Goal: Information Seeking & Learning: Learn about a topic

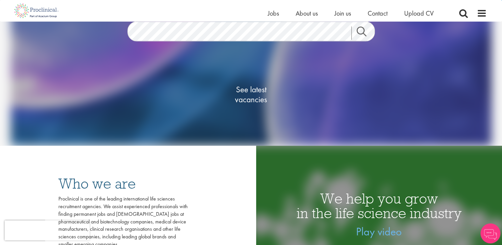
scroll to position [99, 0]
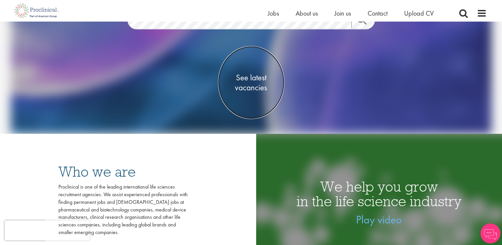
click at [253, 82] on span "See latest vacancies" at bounding box center [251, 82] width 66 height 20
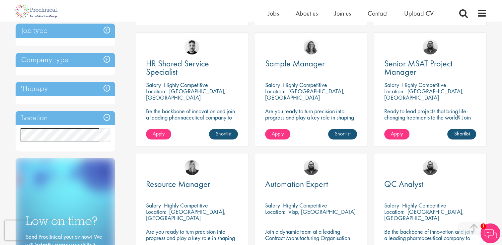
scroll to position [265, 0]
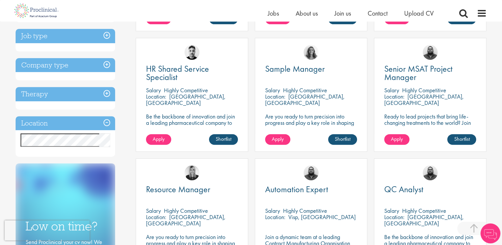
scroll to position [298, 0]
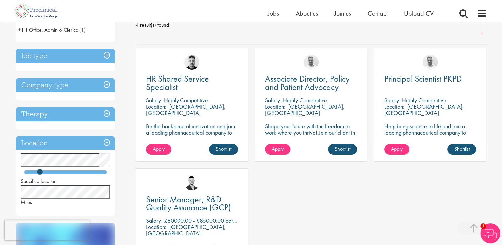
scroll to position [166, 0]
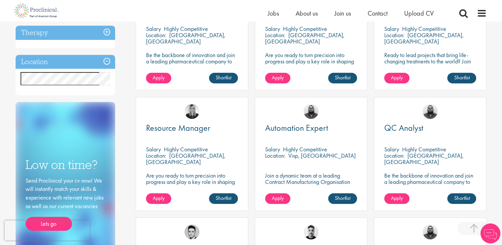
scroll to position [298, 0]
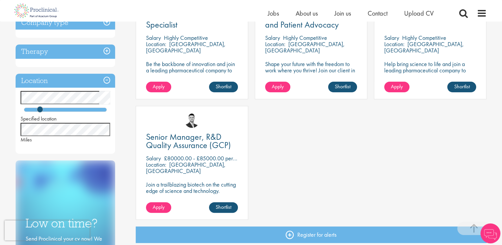
scroll to position [166, 0]
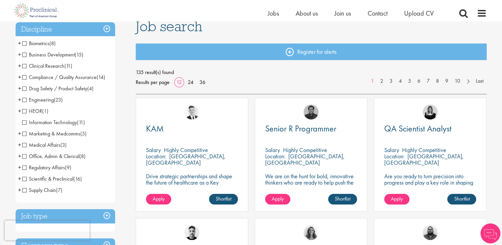
scroll to position [66, 0]
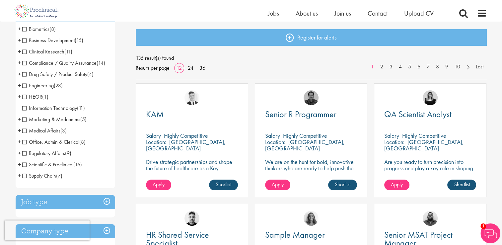
click at [51, 51] on span "Clinical Research" at bounding box center [43, 51] width 42 height 7
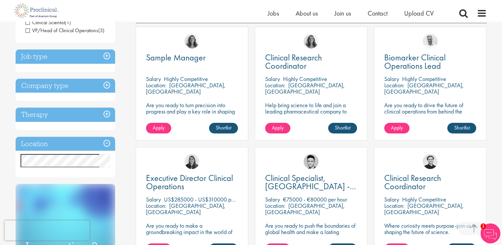
scroll to position [66, 0]
